Goal: Navigation & Orientation: Find specific page/section

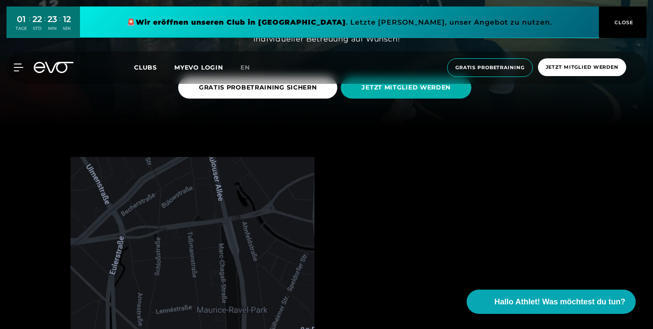
scroll to position [321, 0]
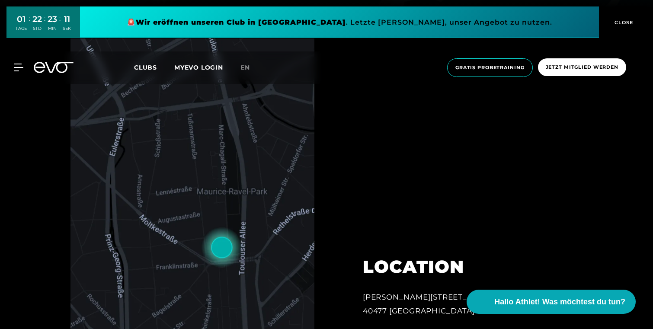
click at [614, 25] on span "CLOSE" at bounding box center [623, 23] width 21 height 8
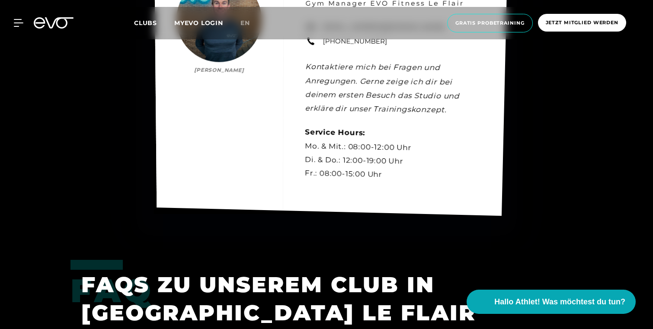
scroll to position [2500, 0]
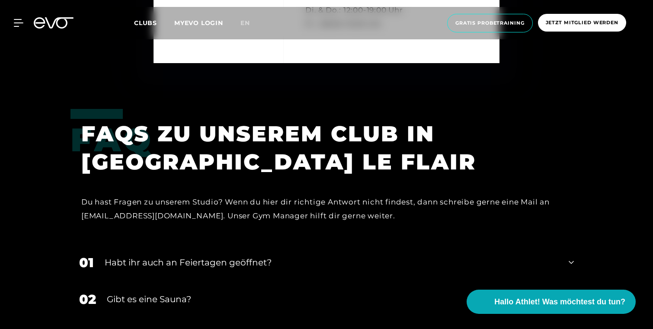
click at [145, 21] on span "Clubs" at bounding box center [145, 23] width 23 height 8
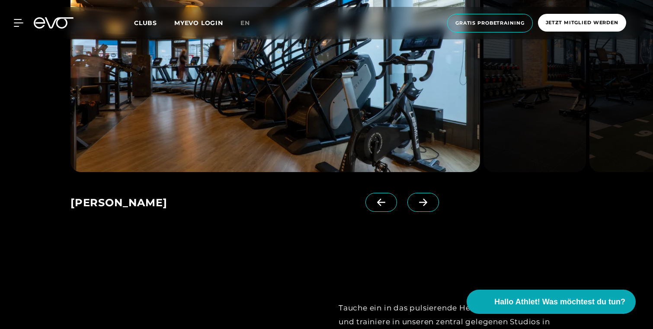
scroll to position [542, 0]
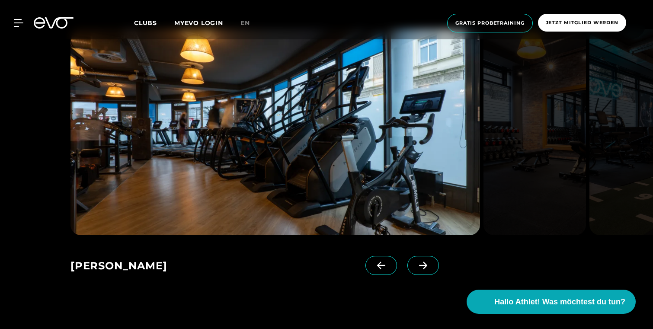
click at [19, 29] on div "MyEVO Login Über EVO Mitgliedschaften Probetraining TAGESPASS EVO Studios [GEOG…" at bounding box center [327, 23] width 650 height 32
click at [15, 20] on icon at bounding box center [20, 23] width 13 height 8
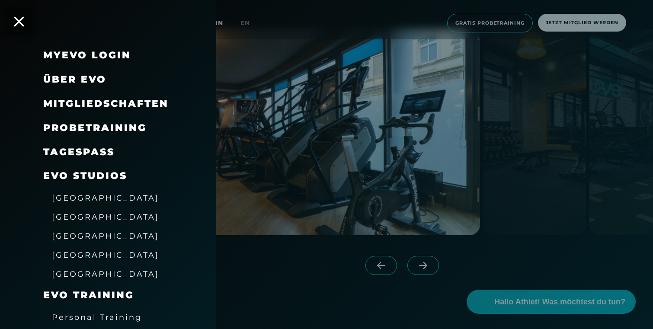
click at [91, 197] on span "[GEOGRAPHIC_DATA]" at bounding box center [105, 197] width 107 height 9
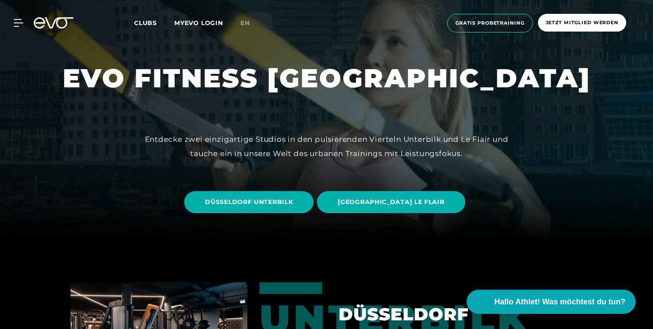
scroll to position [104, 0]
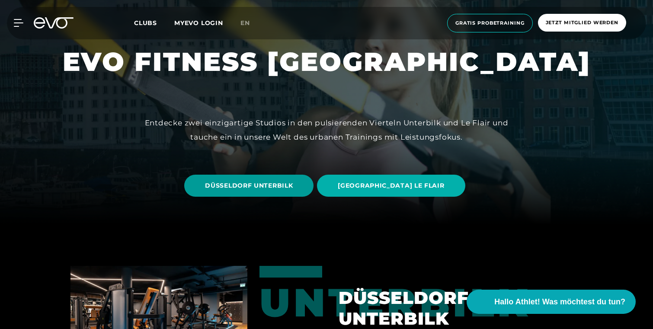
click at [314, 183] on span "DÜSSELDORF UNTERBILK" at bounding box center [248, 186] width 129 height 22
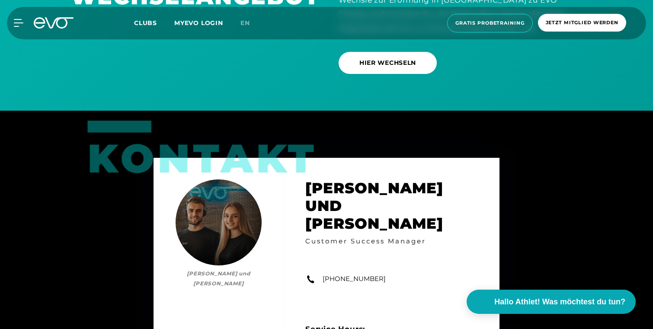
scroll to position [2584, 0]
